Goal: Task Accomplishment & Management: Manage account settings

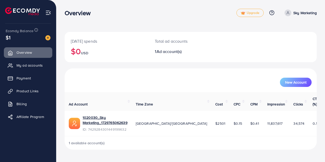
click at [248, 137] on div "1 available account(s)" at bounding box center [191, 143] width 252 height 13
click at [17, 103] on link "Billing" at bounding box center [28, 104] width 48 height 10
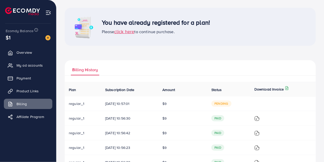
scroll to position [52, 0]
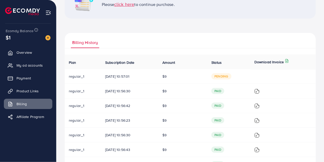
click at [120, 77] on span "[DATE] 10:57:01" at bounding box center [129, 76] width 49 height 5
click at [178, 80] on td "$9" at bounding box center [182, 76] width 49 height 15
click at [24, 79] on span "Payment" at bounding box center [25, 78] width 14 height 5
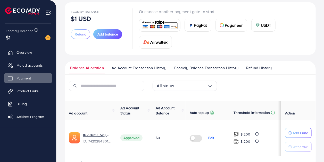
scroll to position [45, 0]
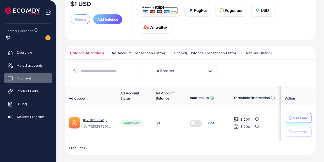
click at [301, 118] on p "Add Fund" at bounding box center [301, 118] width 16 height 6
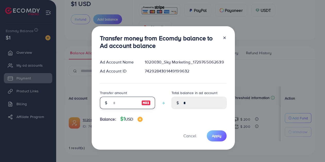
click at [115, 101] on input "number" at bounding box center [125, 103] width 26 height 12
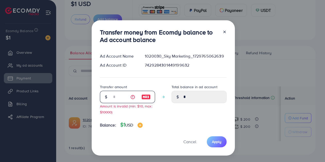
click at [117, 95] on input "**" at bounding box center [125, 97] width 26 height 12
type input "*"
click at [225, 30] on icon at bounding box center [225, 32] width 4 height 4
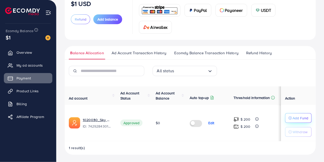
click at [299, 117] on p "Add Fund" at bounding box center [301, 118] width 16 height 6
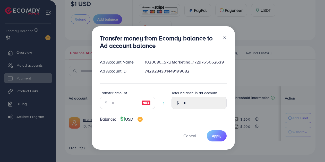
click at [223, 38] on icon at bounding box center [225, 38] width 4 height 4
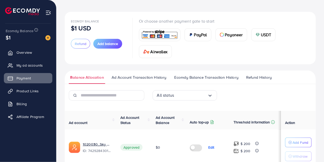
scroll to position [0, 0]
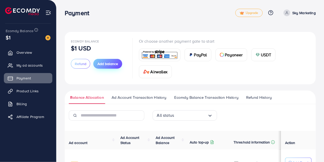
click at [113, 61] on button "Add balance" at bounding box center [107, 64] width 29 height 10
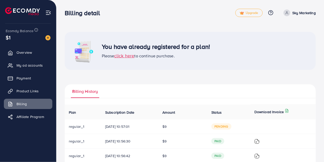
click at [127, 57] on span "click here" at bounding box center [124, 56] width 20 height 6
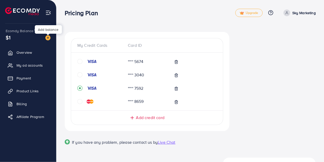
click at [48, 38] on img at bounding box center [47, 37] width 5 height 5
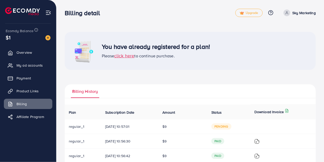
click at [128, 54] on span "click here" at bounding box center [124, 56] width 20 height 6
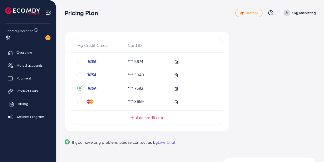
click at [20, 103] on span "Billing" at bounding box center [23, 104] width 10 height 5
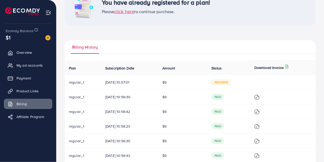
scroll to position [26, 0]
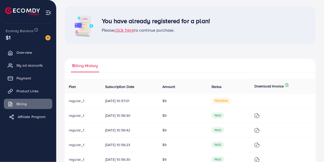
click at [25, 119] on span "Affiliate Program" at bounding box center [32, 116] width 28 height 5
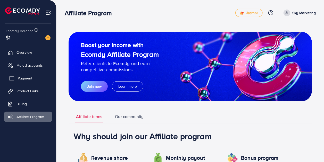
click at [18, 81] on link "Payment" at bounding box center [28, 78] width 48 height 10
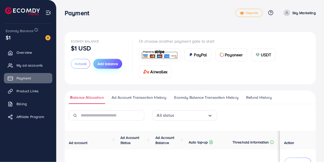
click at [106, 65] on span "Add balance" at bounding box center [107, 63] width 21 height 5
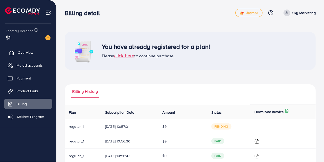
click at [28, 55] on span "Overview" at bounding box center [25, 52] width 15 height 5
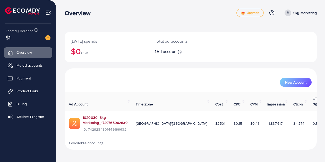
click at [128, 115] on link "1020030_Sky Marketing_1729765062639" at bounding box center [105, 120] width 45 height 11
